Goal: Task Accomplishment & Management: Manage account settings

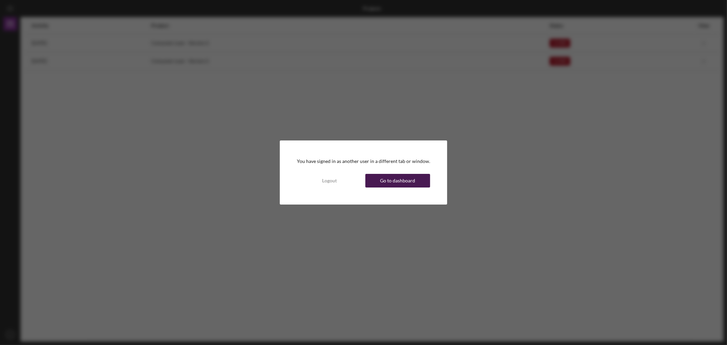
click at [393, 181] on div "Go to dashboard" at bounding box center [397, 181] width 35 height 14
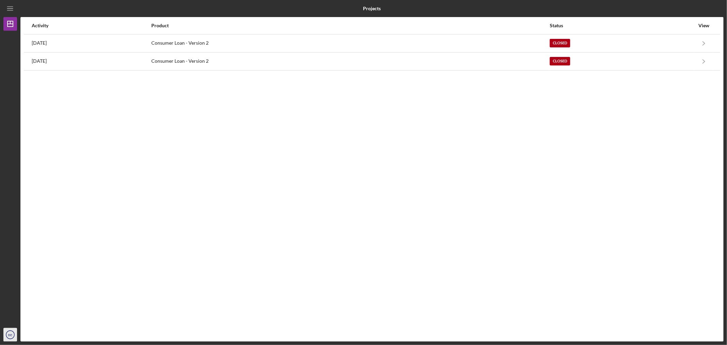
click at [10, 336] on text "BE" at bounding box center [10, 335] width 4 height 4
click at [14, 315] on link "Logout" at bounding box center [41, 319] width 75 height 14
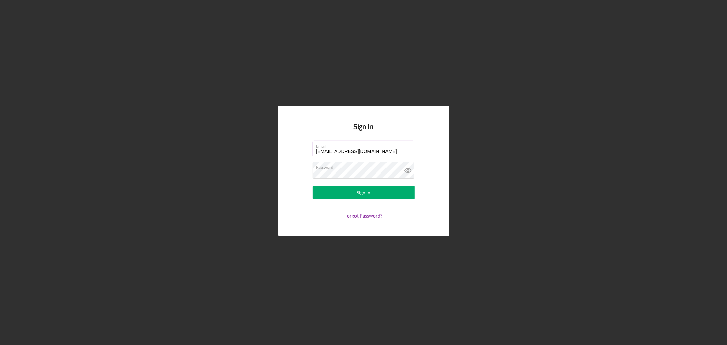
click at [352, 149] on input "[EMAIL_ADDRESS][DOMAIN_NAME]" at bounding box center [363, 149] width 102 height 16
type input "[EMAIL_ADDRESS][DOMAIN_NAME]"
click at [316, 200] on form "Email [EMAIL_ADDRESS][DOMAIN_NAME] Password Sign In Forgot Password?" at bounding box center [363, 180] width 136 height 78
click at [322, 195] on button "Sign In" at bounding box center [363, 193] width 102 height 14
